Goal: Information Seeking & Learning: Compare options

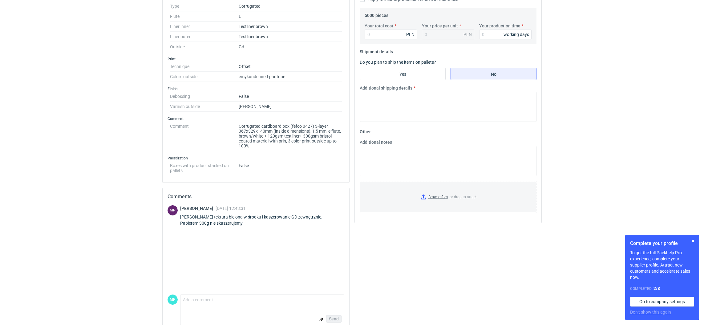
scroll to position [217, 0]
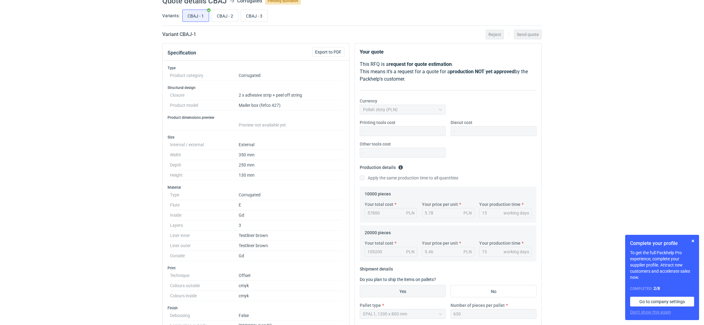
scroll to position [27, 0]
click at [219, 17] on input "CBAJ - 2" at bounding box center [225, 16] width 26 height 12
radio input "true"
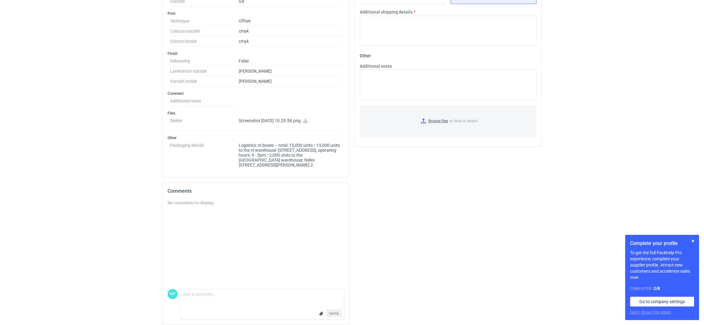
scroll to position [288, 0]
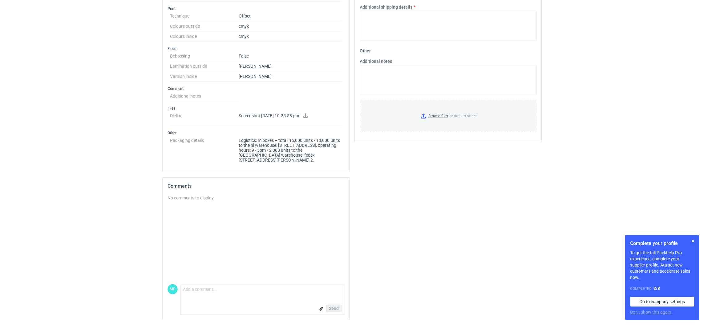
click at [308, 116] on icon at bounding box center [305, 116] width 5 height 4
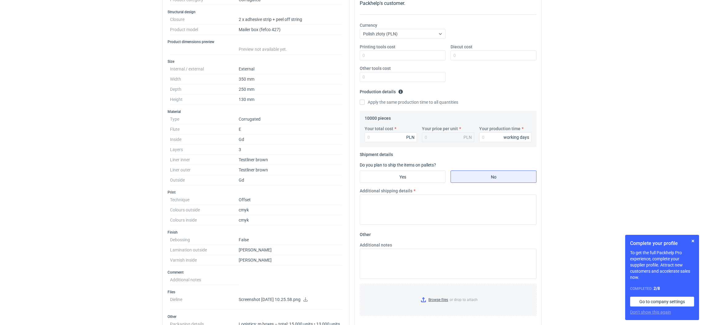
scroll to position [57, 0]
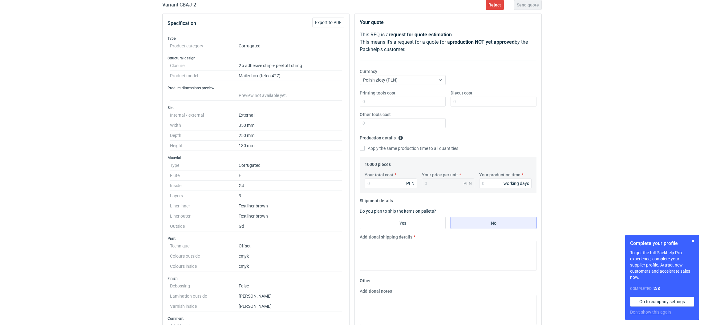
click at [573, 63] on div "RFQs Specs Designs Items Orders Customers Tools Analytics 99+ 99+ MP Martyna Pa…" at bounding box center [352, 105] width 704 height 325
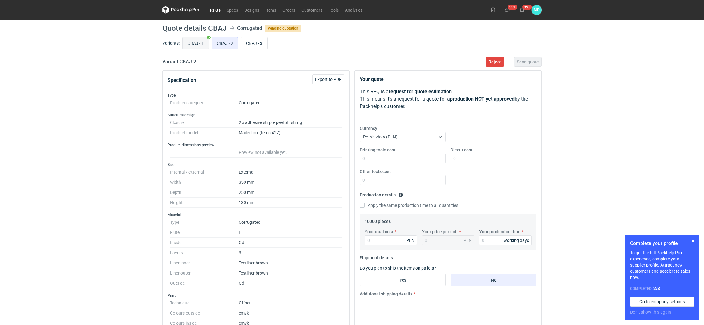
click at [189, 43] on input "CBAJ - 1" at bounding box center [196, 43] width 26 height 12
radio input "true"
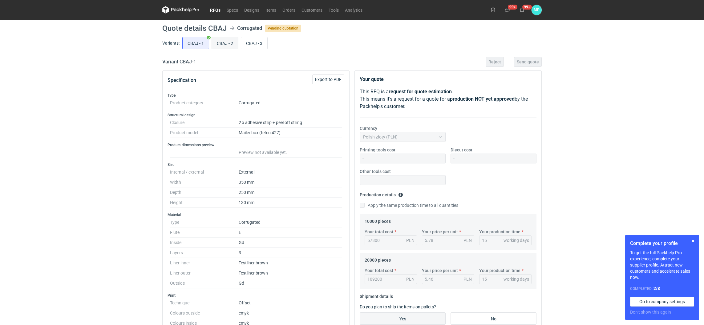
click at [216, 45] on input "CBAJ - 2" at bounding box center [225, 43] width 26 height 12
radio input "true"
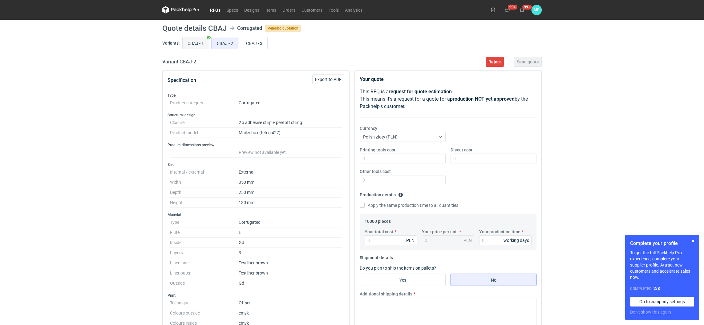
click at [196, 43] on input "CBAJ - 1" at bounding box center [196, 43] width 26 height 12
radio input "true"
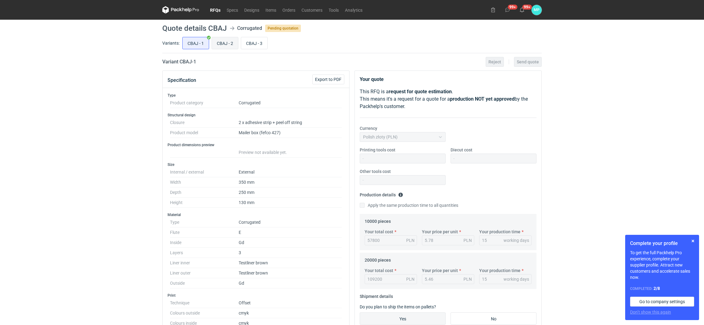
click at [229, 43] on input "CBAJ - 2" at bounding box center [225, 43] width 26 height 12
radio input "true"
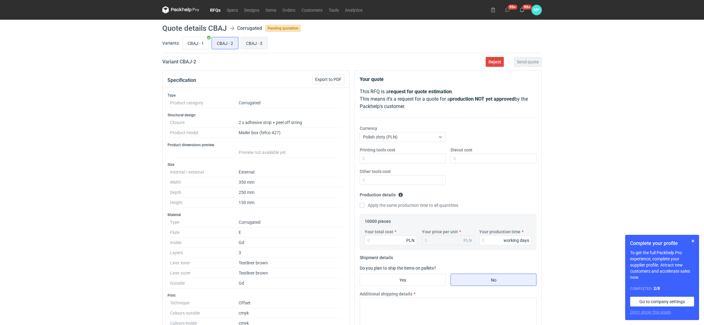
click at [254, 45] on input "CBAJ - 3" at bounding box center [254, 43] width 26 height 12
radio input "true"
click at [219, 47] on input "CBAJ - 2" at bounding box center [225, 43] width 26 height 12
radio input "true"
click at [197, 47] on input "CBAJ - 1" at bounding box center [196, 43] width 26 height 12
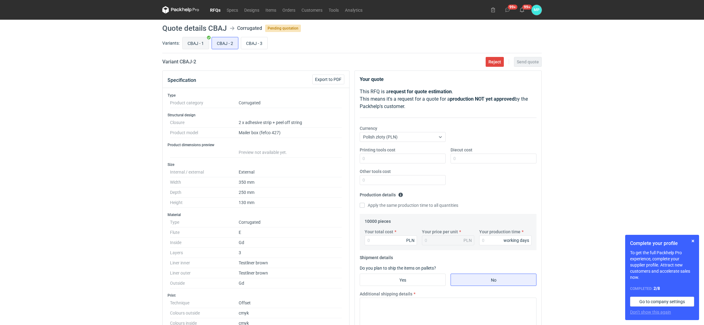
radio input "true"
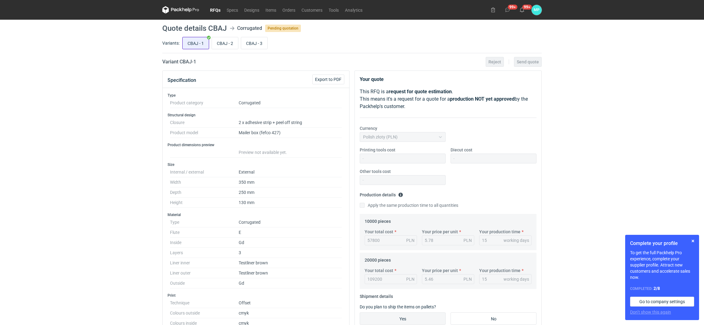
scroll to position [45, 0]
